Goal: Task Accomplishment & Management: Manage account settings

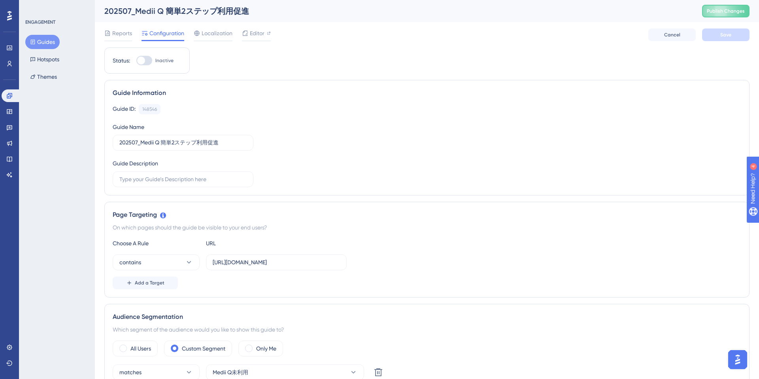
click at [52, 44] on button "Guides" at bounding box center [42, 42] width 34 height 14
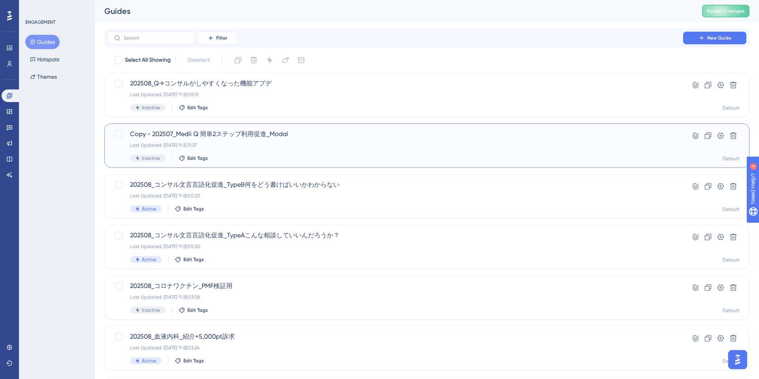
click at [293, 138] on span "Copy - 202507_Medii Q 簡単2ステップ利用促進_Modal" at bounding box center [395, 133] width 531 height 9
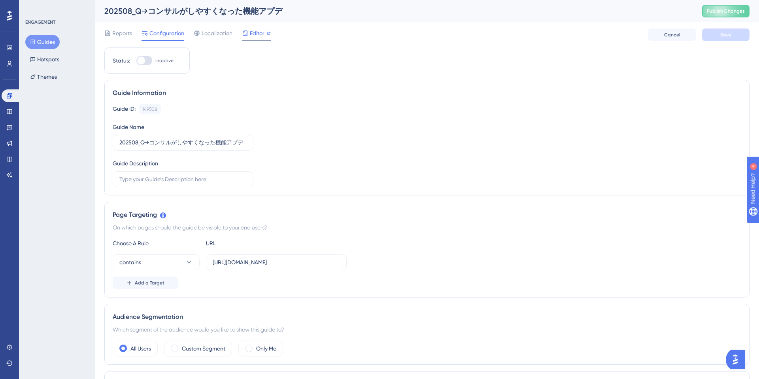
click at [255, 34] on span "Editor" at bounding box center [257, 32] width 15 height 9
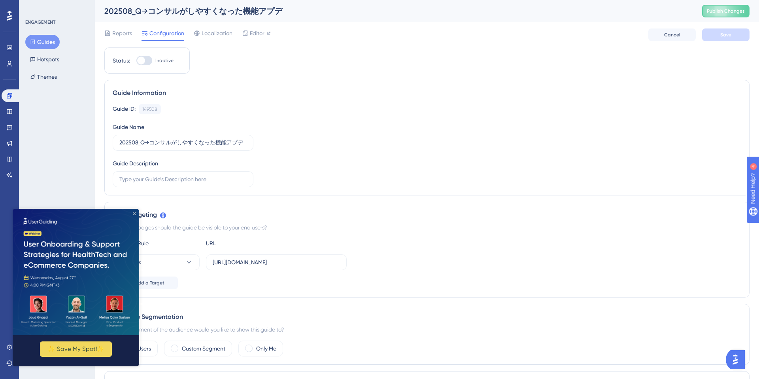
click at [135, 213] on icon "Close Preview" at bounding box center [134, 213] width 3 height 3
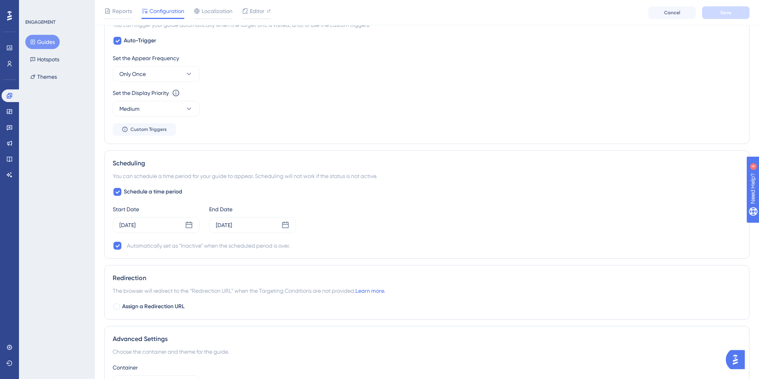
scroll to position [383, 0]
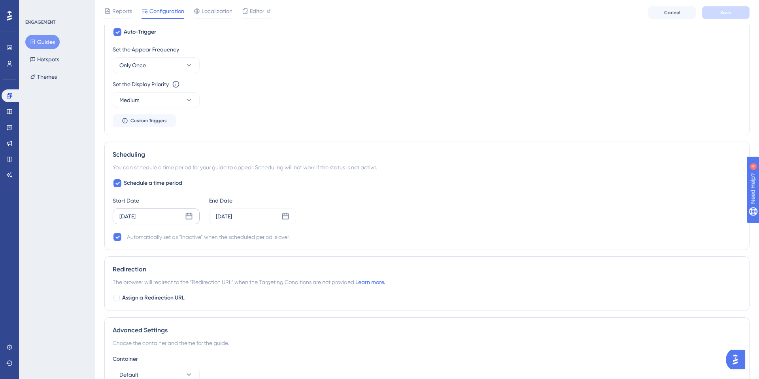
click at [179, 215] on div "[DATE]" at bounding box center [156, 216] width 87 height 16
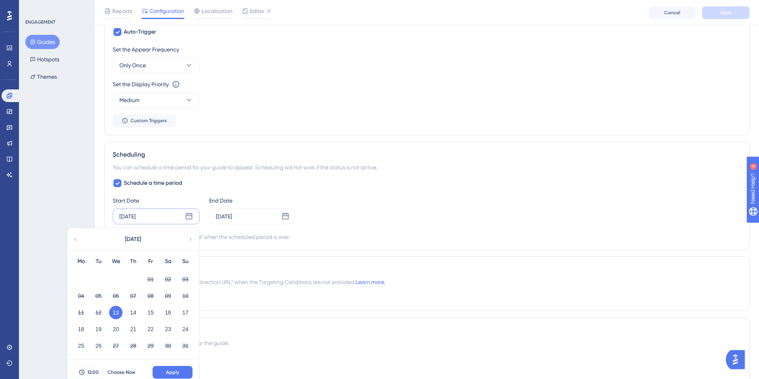
click at [60, 190] on div "ENGAGEMENT Guides Hotspots Themes" at bounding box center [57, 189] width 76 height 379
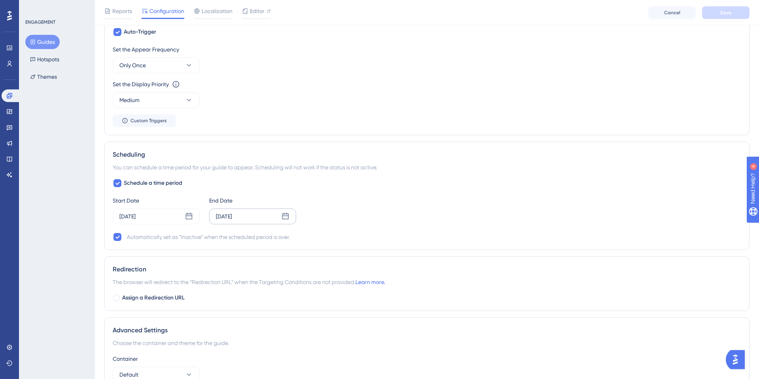
click at [263, 217] on div "[DATE]" at bounding box center [252, 216] width 87 height 16
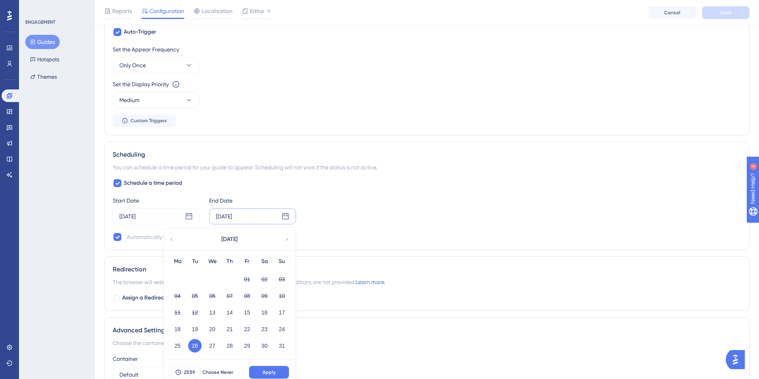
click at [58, 215] on div "ENGAGEMENT Guides Hotspots Themes" at bounding box center [57, 189] width 76 height 379
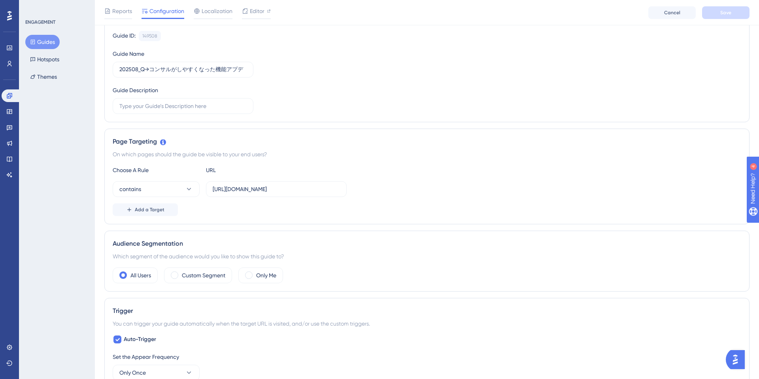
scroll to position [0, 0]
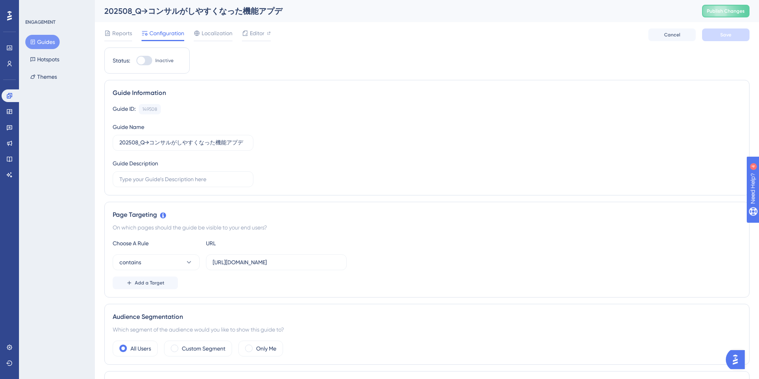
click at [142, 62] on div at bounding box center [141, 61] width 8 height 8
click at [136, 61] on input "Inactive" at bounding box center [136, 60] width 0 height 0
checkbox input "true"
click at [721, 37] on span "Save" at bounding box center [725, 35] width 11 height 6
click at [723, 15] on button "Publish Changes" at bounding box center [725, 11] width 47 height 13
